Goal: Task Accomplishment & Management: Use online tool/utility

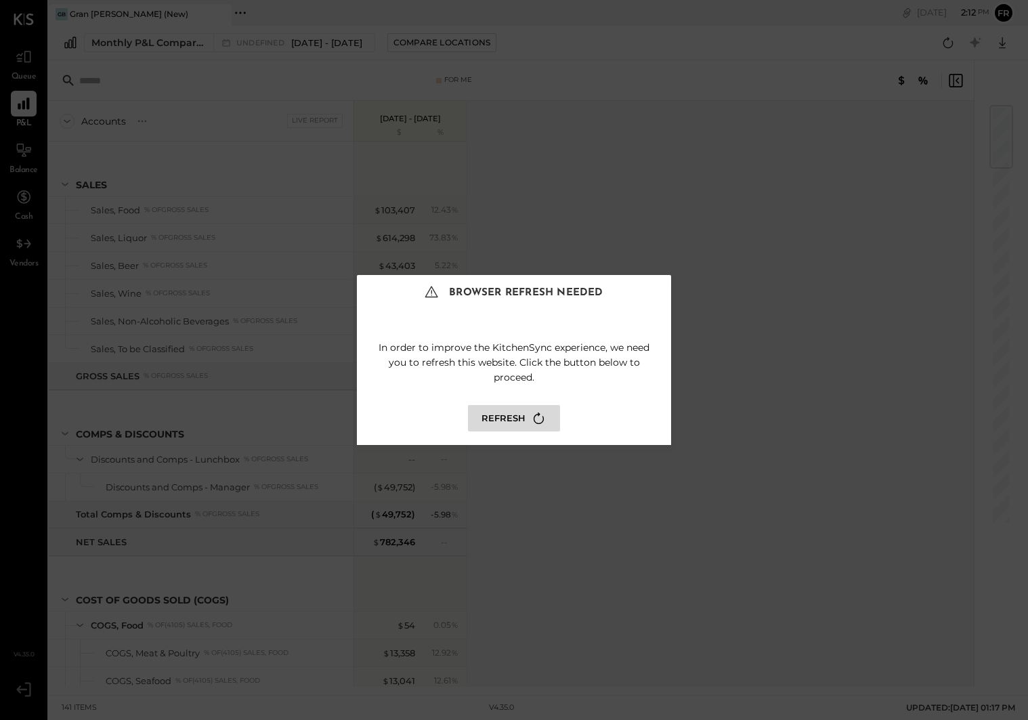
click at [532, 426] on icon at bounding box center [539, 418] width 18 height 18
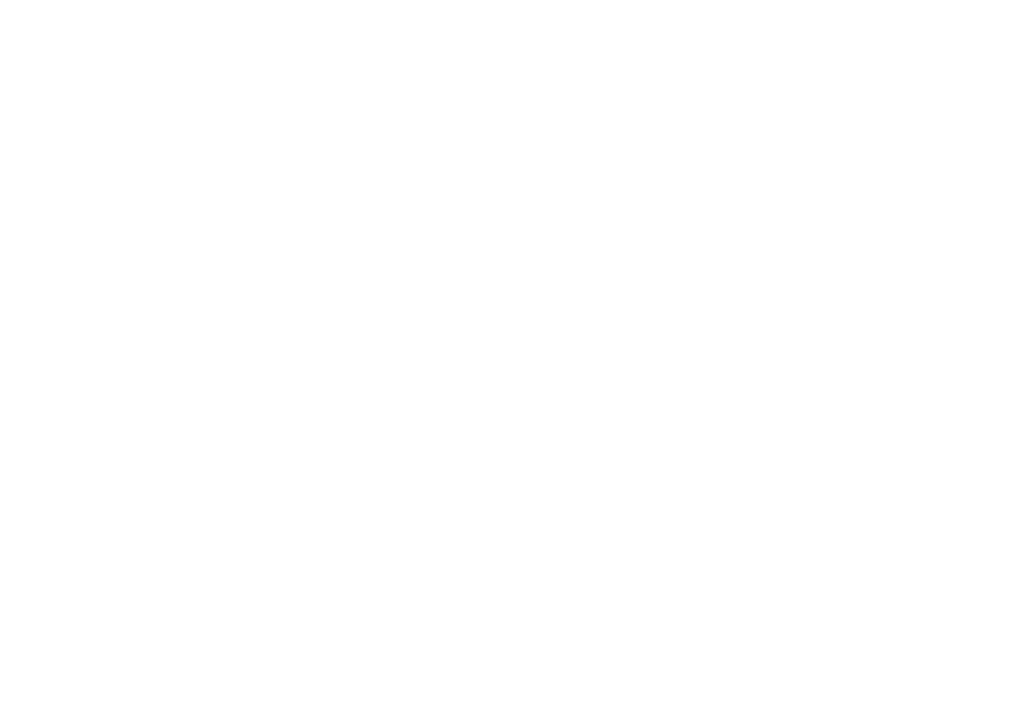
click at [535, 0] on html at bounding box center [514, 0] width 1028 height 0
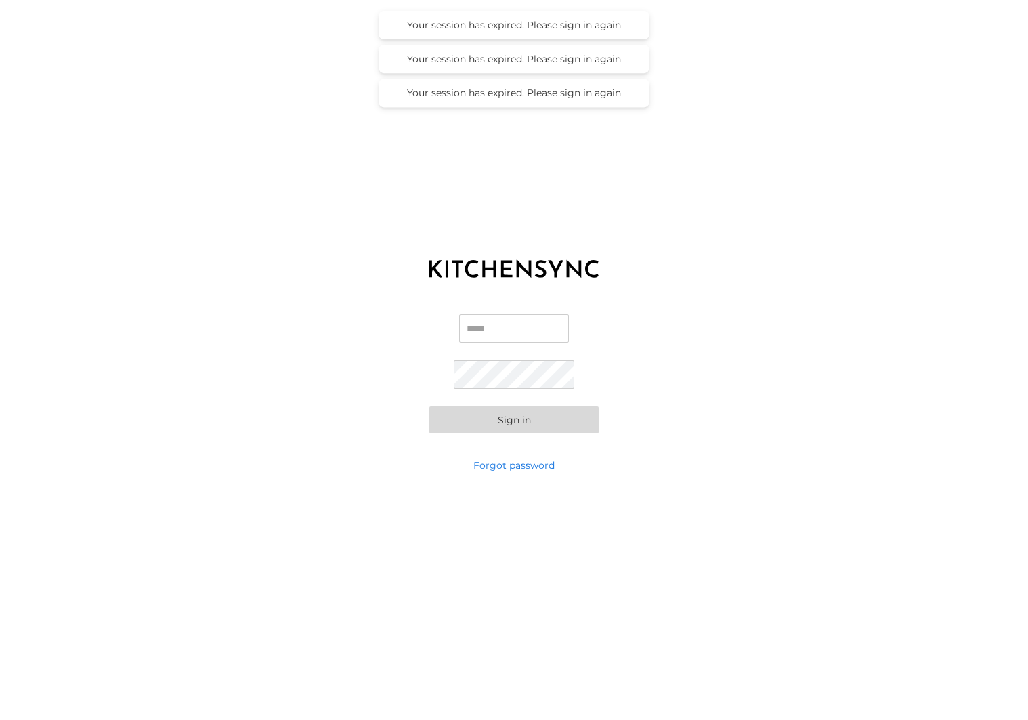
type input "**********"
click at [526, 416] on button "Sign in" at bounding box center [513, 419] width 169 height 27
